Goal: Information Seeking & Learning: Learn about a topic

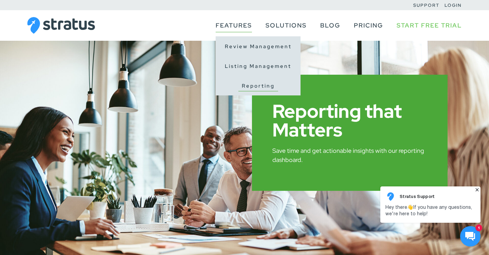
click at [245, 87] on link "Reporting" at bounding box center [259, 86] width 40 height 11
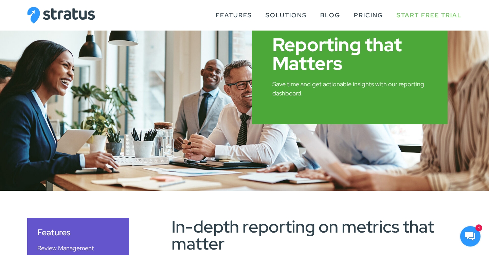
scroll to position [18, 0]
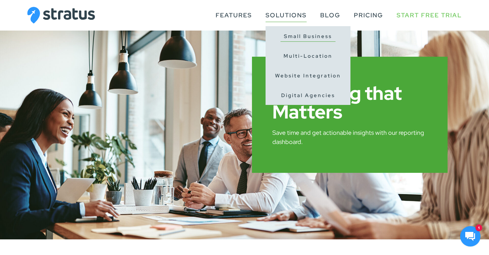
click at [298, 40] on link "Small Business" at bounding box center [308, 36] width 55 height 11
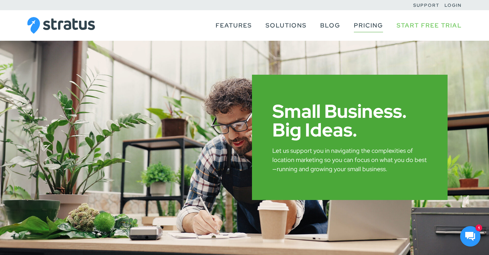
click at [368, 26] on link "Pricing" at bounding box center [368, 25] width 29 height 13
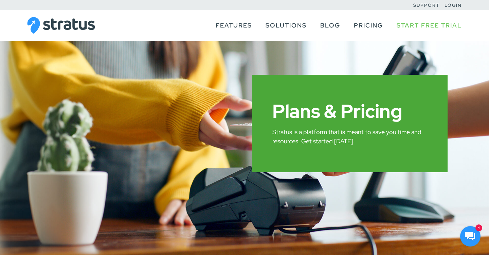
click at [324, 25] on link "Blog" at bounding box center [330, 25] width 20 height 13
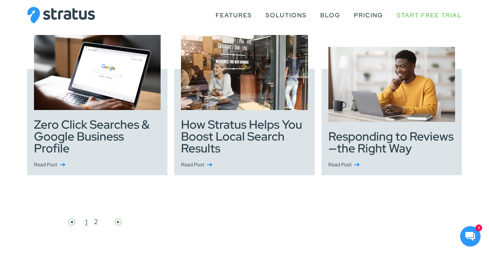
scroll to position [581, 0]
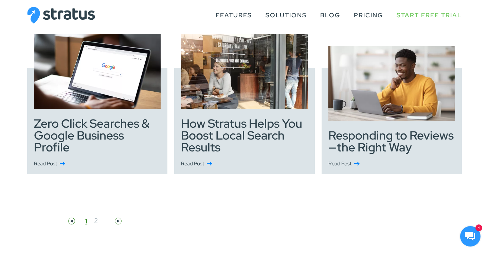
click at [97, 223] on button "2" at bounding box center [96, 221] width 8 height 8
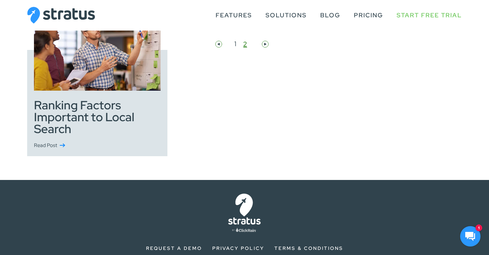
scroll to position [154, 0]
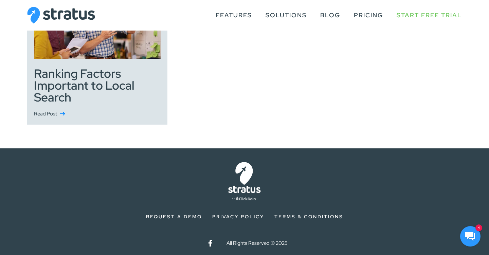
click at [236, 217] on link "Privacy Policy" at bounding box center [238, 217] width 52 height 6
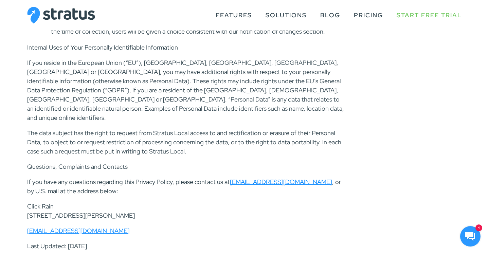
scroll to position [2329, 0]
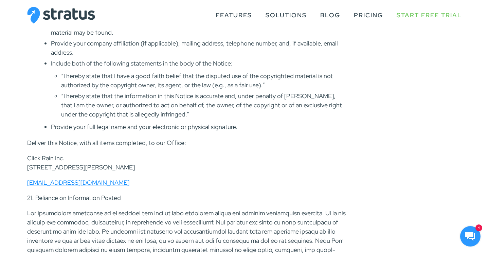
scroll to position [3587, 0]
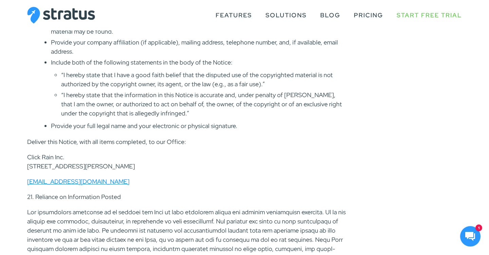
drag, startPoint x: 142, startPoint y: 83, endPoint x: 21, endPoint y: 77, distance: 120.4
copy p "Click Rain Inc. 217 N Nesmith Ave, Sioux Falls, SD 57103"
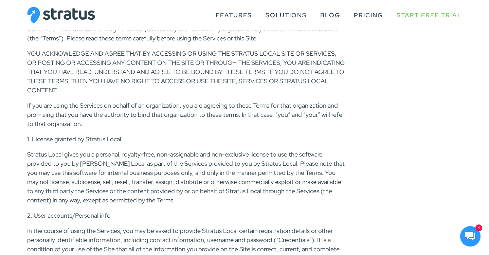
scroll to position [0, 0]
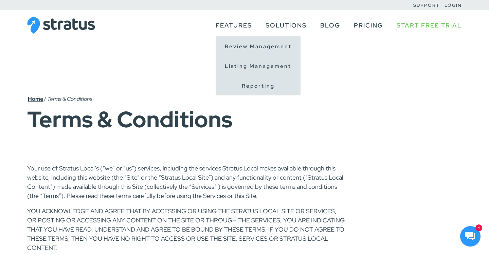
click at [233, 28] on link "Features" at bounding box center [234, 25] width 36 height 13
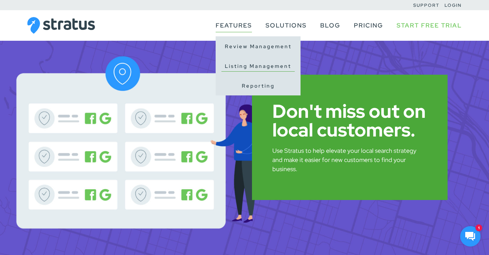
click at [239, 67] on link "Listing Management" at bounding box center [258, 66] width 73 height 11
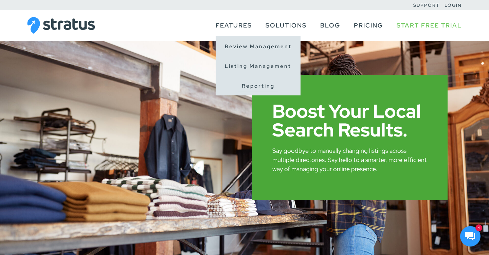
click at [244, 83] on link "Reporting" at bounding box center [259, 86] width 40 height 11
